Goal: Information Seeking & Learning: Learn about a topic

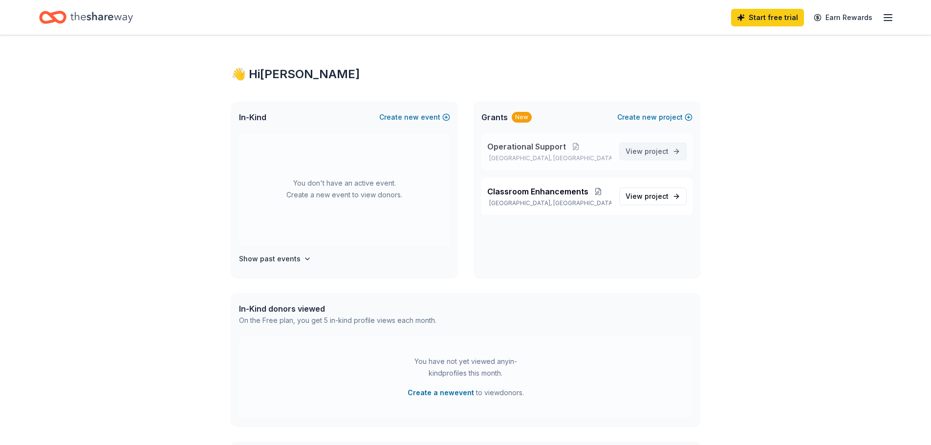
click at [647, 151] on span "project" at bounding box center [657, 151] width 24 height 8
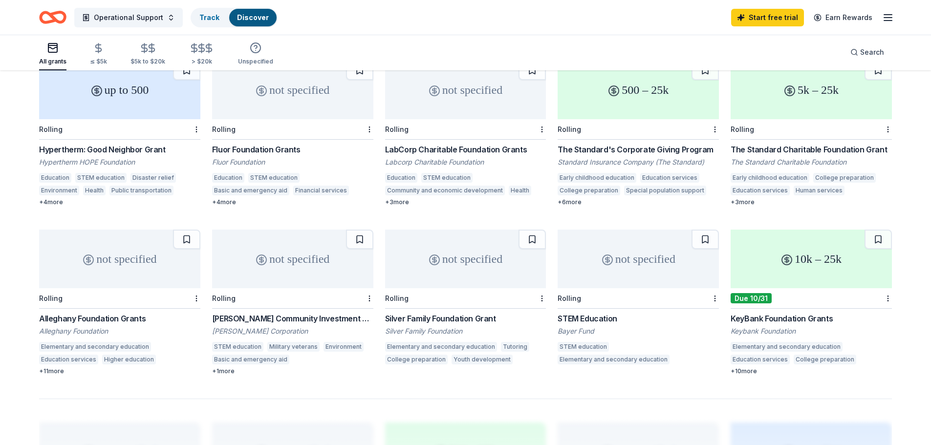
scroll to position [453, 0]
click at [798, 236] on div "10k – 25k" at bounding box center [811, 258] width 161 height 59
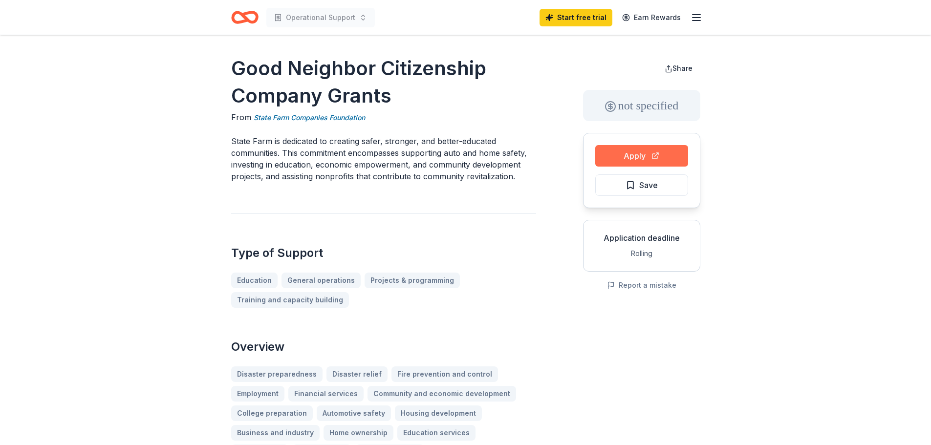
click at [656, 157] on button "Apply" at bounding box center [642, 156] width 93 height 22
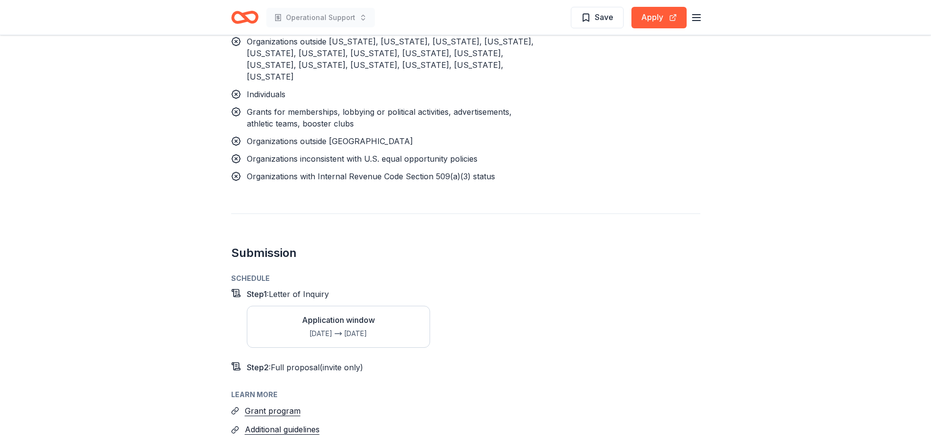
scroll to position [1027, 0]
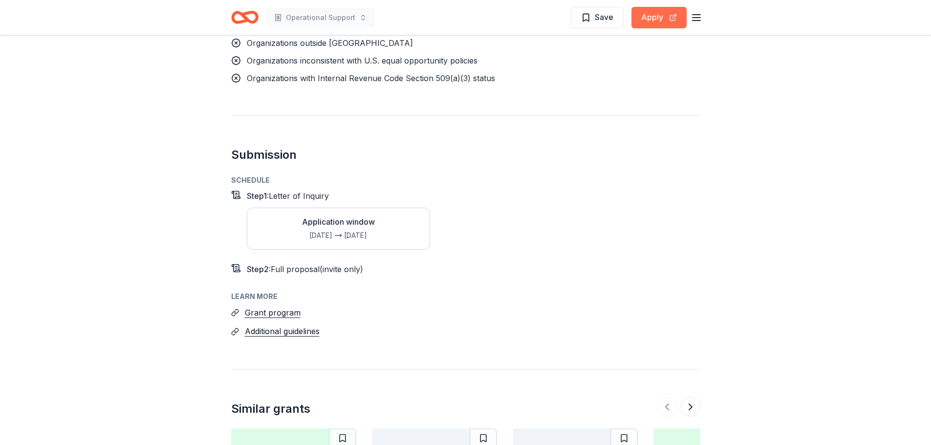
click at [667, 22] on button "Apply" at bounding box center [659, 18] width 55 height 22
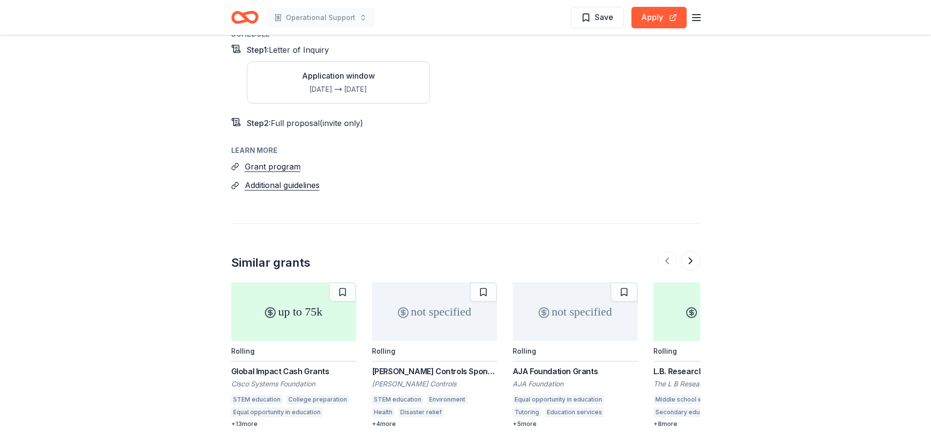
scroll to position [1173, 0]
click at [282, 160] on button "Grant program" at bounding box center [273, 166] width 56 height 13
